Goal: Task Accomplishment & Management: Use online tool/utility

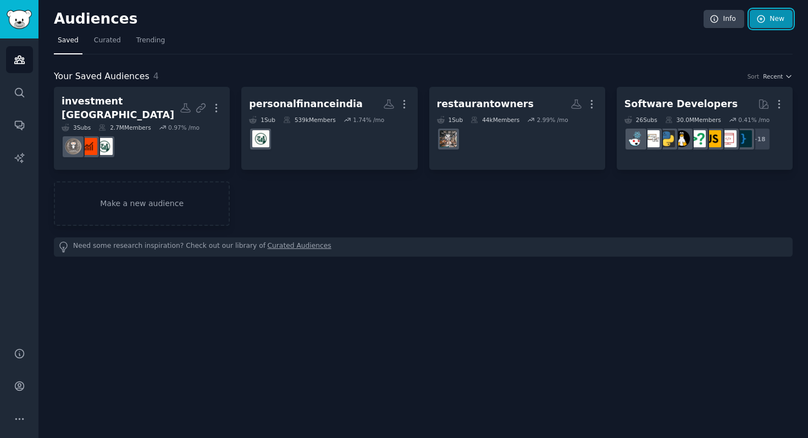
click at [766, 19] on link "New" at bounding box center [770, 19] width 43 height 19
click at [166, 196] on link "Make a new audience" at bounding box center [142, 203] width 176 height 44
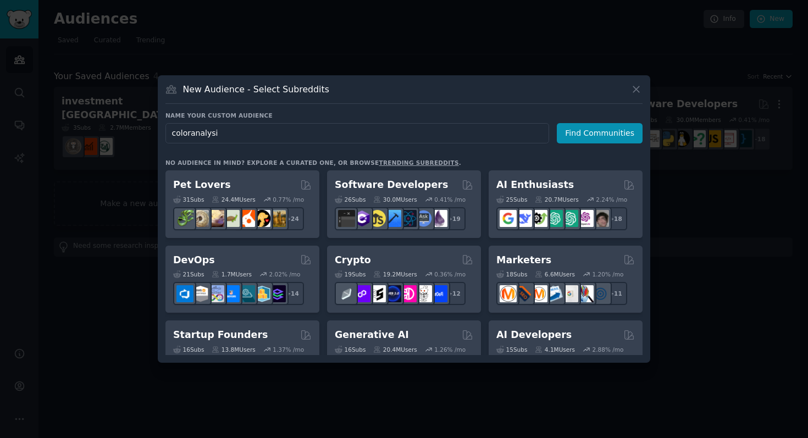
type input "coloranalysis"
click button "Find Communities" at bounding box center [599, 133] width 86 height 20
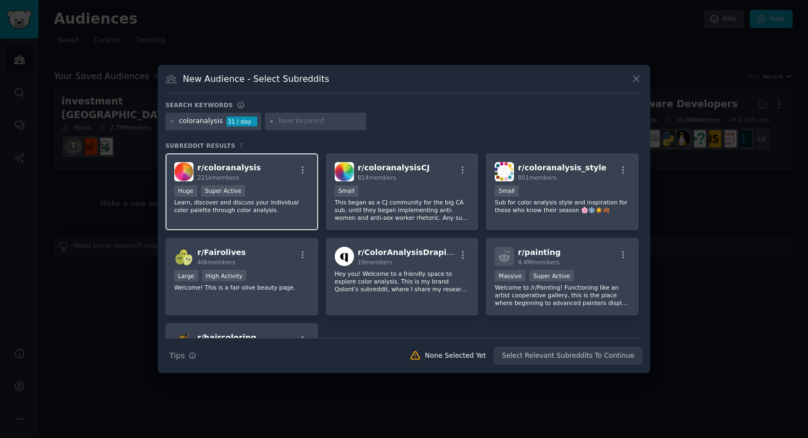
click at [275, 172] on div "r/ coloranalysis 221k members" at bounding box center [241, 171] width 135 height 19
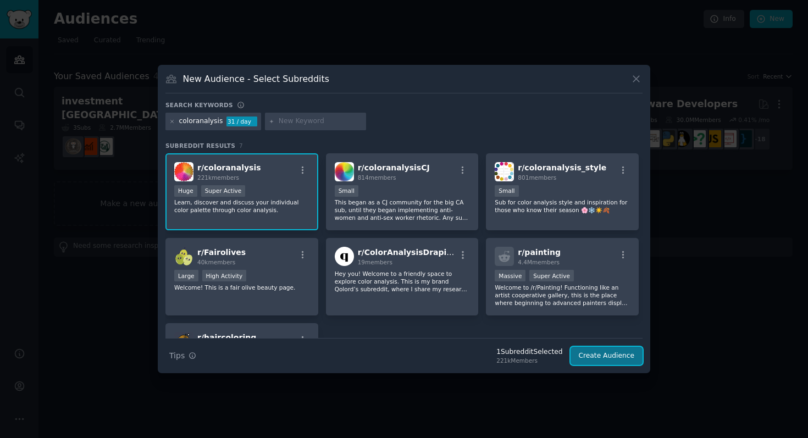
click at [599, 354] on button "Create Audience" at bounding box center [606, 356] width 73 height 19
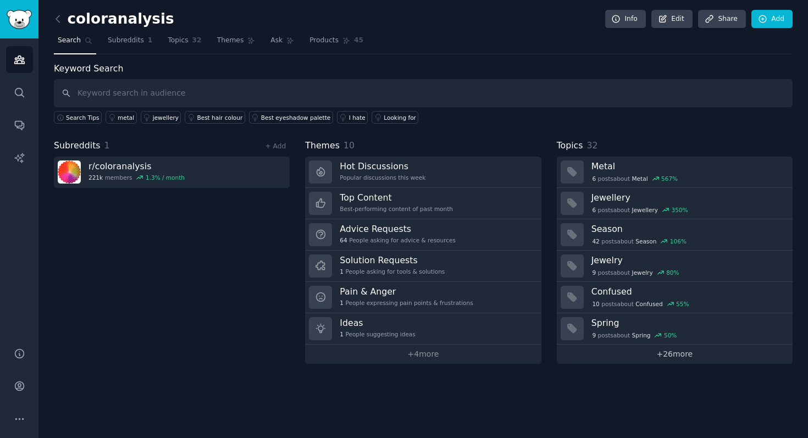
click at [644, 355] on link "+ 26 more" at bounding box center [674, 353] width 236 height 19
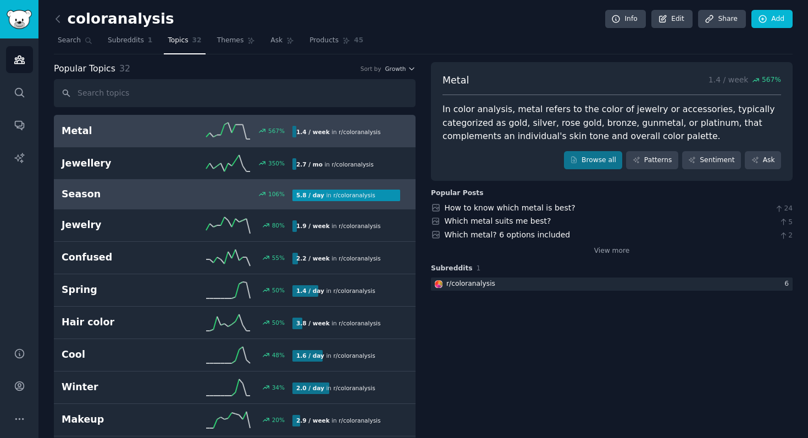
click at [251, 203] on link "Season 106 % 5.8 / day in r/ coloranalysis 106% increase in mentions recently" at bounding box center [234, 195] width 361 height 30
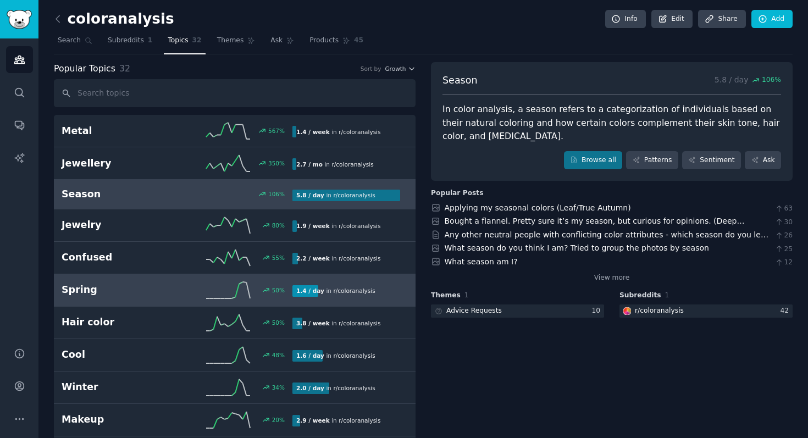
scroll to position [10, 0]
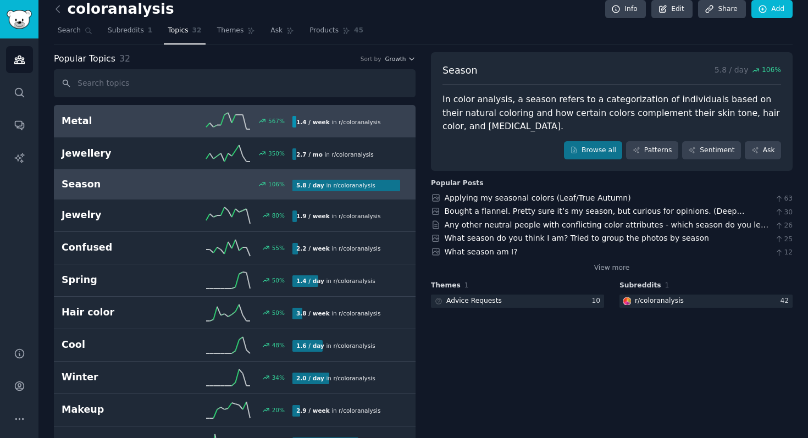
click at [164, 127] on div "Metal 567 % 1.4 / week in r/ coloranalysis" at bounding box center [235, 121] width 346 height 16
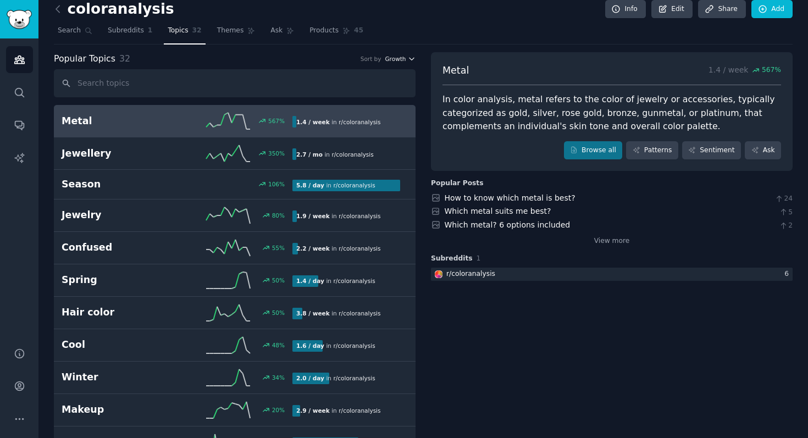
click at [398, 58] on span "Growth" at bounding box center [395, 59] width 21 height 8
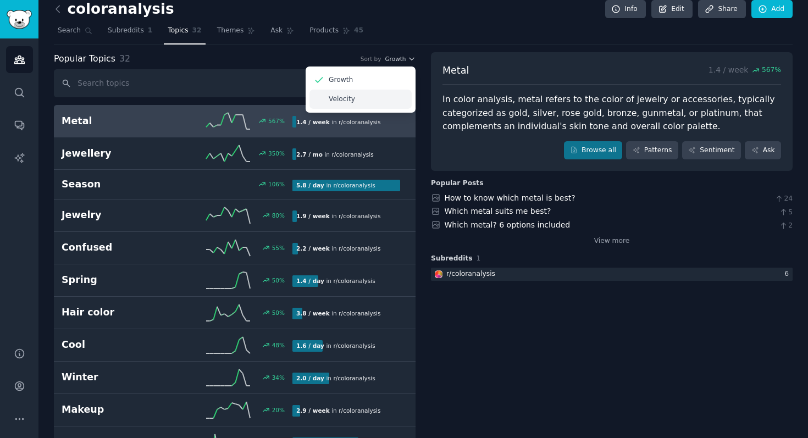
click at [343, 99] on p "Velocity" at bounding box center [342, 99] width 26 height 10
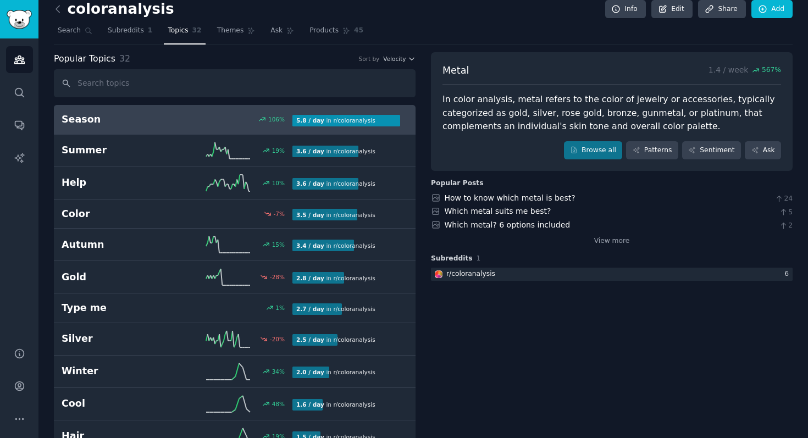
click at [177, 125] on div "Season 106 % 5.8 / day in r/ coloranalysis 106% increase in mentions recently" at bounding box center [235, 120] width 346 height 14
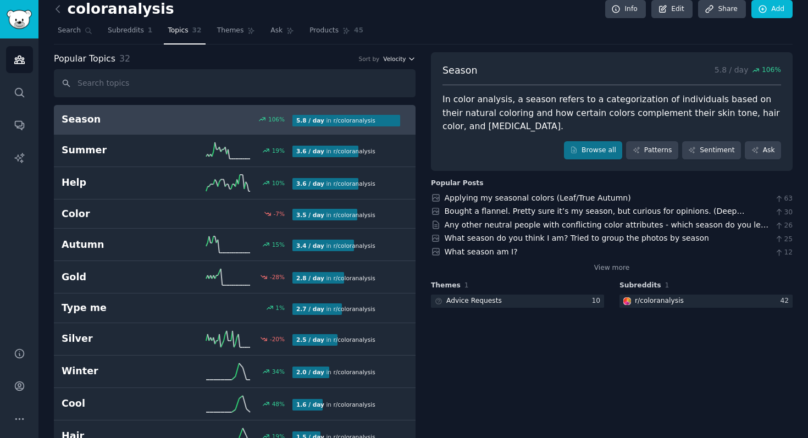
click at [395, 59] on span "Velocity" at bounding box center [394, 59] width 23 height 8
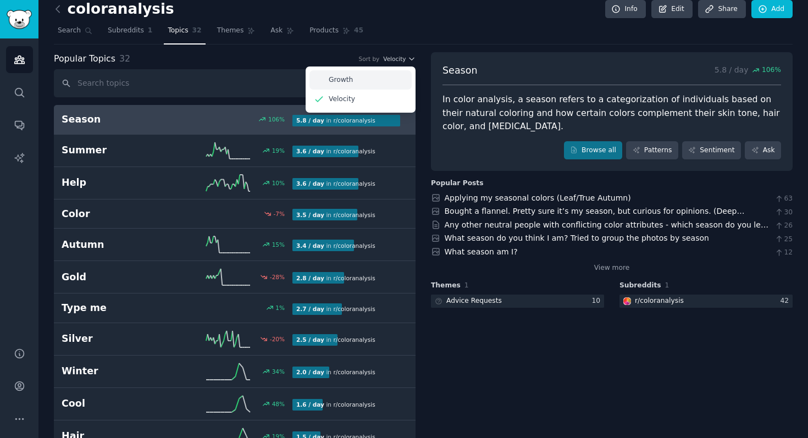
click at [351, 74] on div "Growth" at bounding box center [360, 79] width 102 height 19
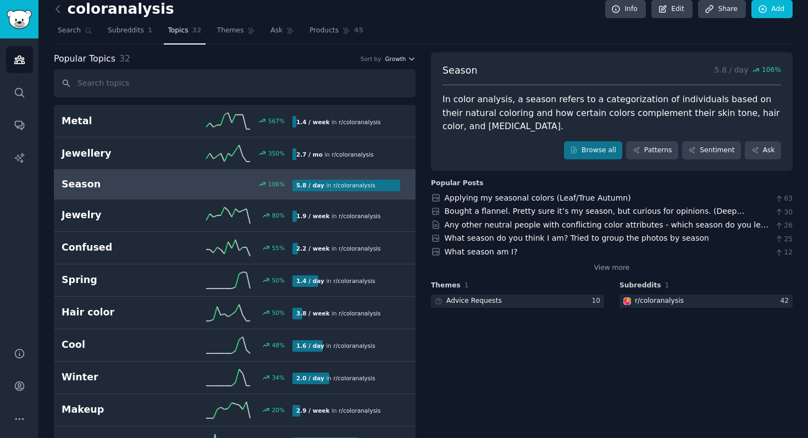
click at [388, 60] on span "Growth" at bounding box center [395, 59] width 21 height 8
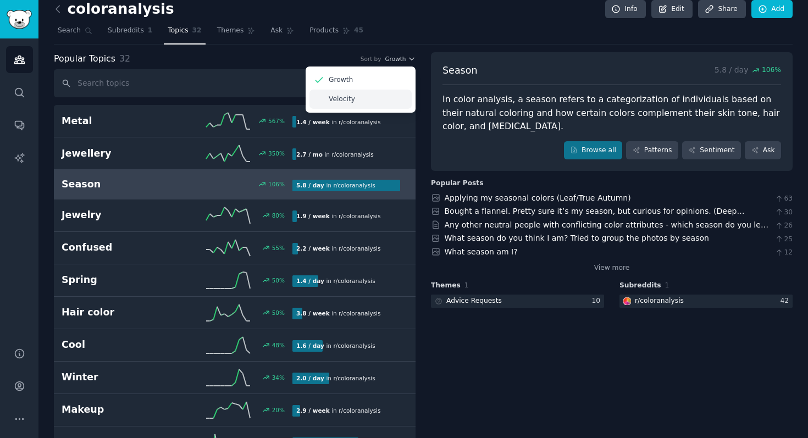
click at [359, 94] on div "Velocity" at bounding box center [360, 99] width 102 height 19
